Goal: Information Seeking & Learning: Learn about a topic

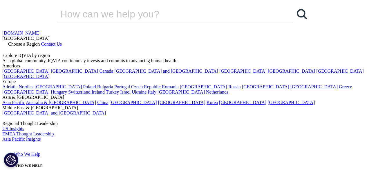
click at [7, 47] on icon at bounding box center [4, 49] width 5 height 5
click at [245, 23] on input "Search" at bounding box center [167, 13] width 220 height 17
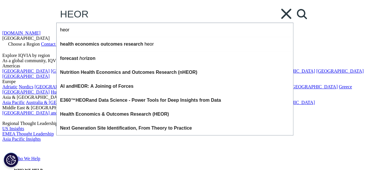
type input "HEOR"
click at [294, 23] on link "Search Loading" at bounding box center [301, 13] width 17 height 17
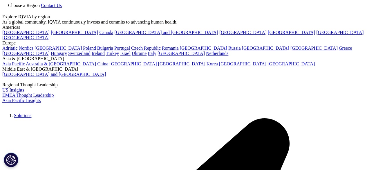
click at [7, 11] on link at bounding box center [4, 11] width 5 height 5
type input "HEOR"
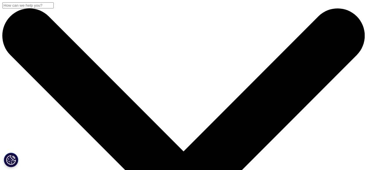
click at [54, 8] on input "Search" at bounding box center [27, 5] width 51 height 6
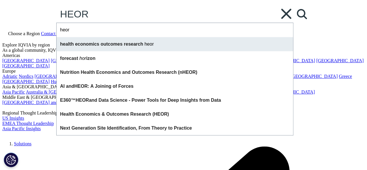
type input "HEOR"
click at [123, 46] on span "outcomes" at bounding box center [112, 44] width 22 height 5
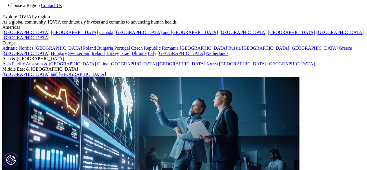
type input "health economics outcomes research heor"
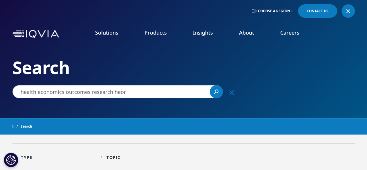
click at [196, 152] on link "Payers" at bounding box center [230, 150] width 85 height 6
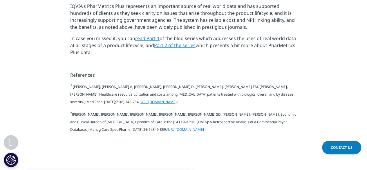
scroll to position [737, 0]
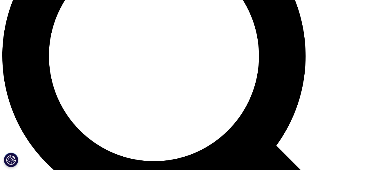
scroll to position [472, 0]
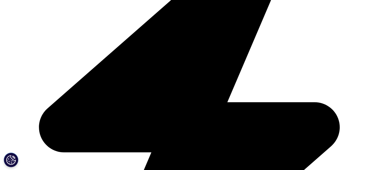
scroll to position [226, 0]
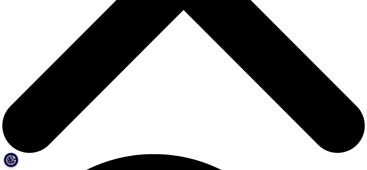
scroll to position [219, 0]
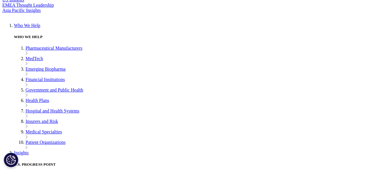
scroll to position [127, 0]
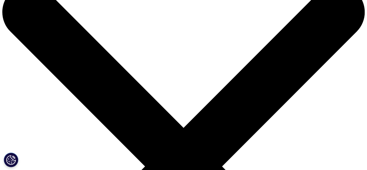
scroll to position [38, 0]
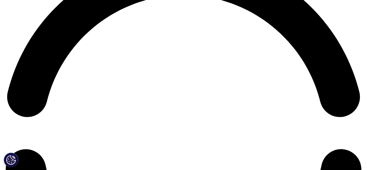
scroll to position [807, 0]
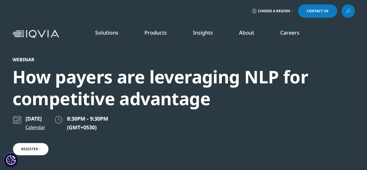
scroll to position [32, 0]
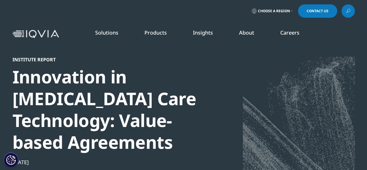
scroll to position [23, 0]
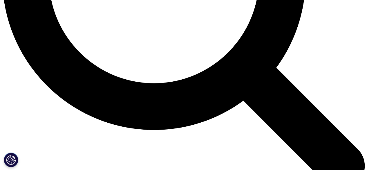
scroll to position [546, 0]
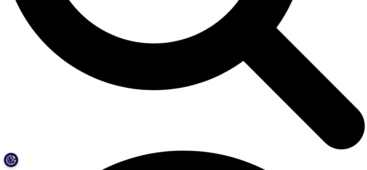
scroll to position [537, 0]
